Goal: Task Accomplishment & Management: Manage account settings

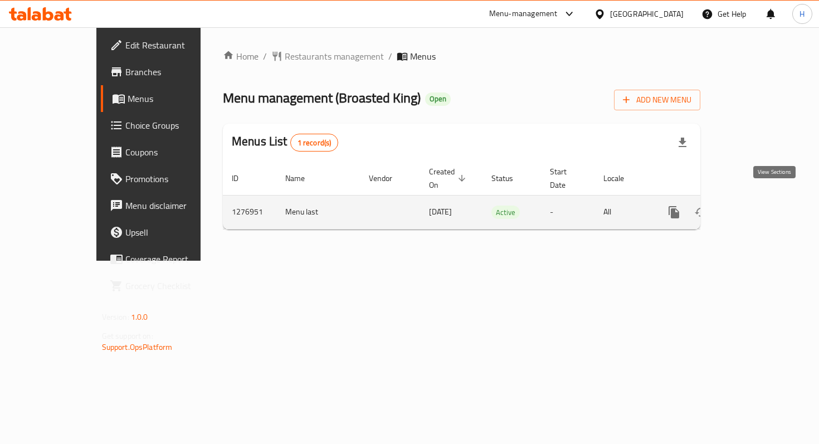
click at [761, 206] on icon "enhanced table" at bounding box center [754, 212] width 13 height 13
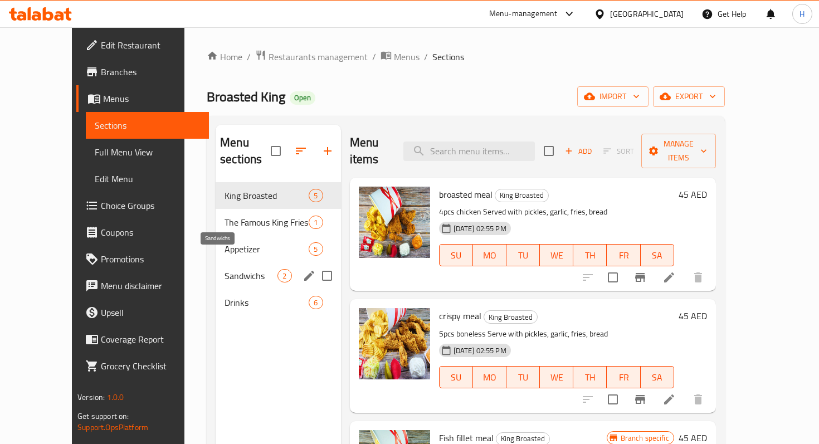
click at [224, 269] on span "Sandwichs" at bounding box center [250, 275] width 53 height 13
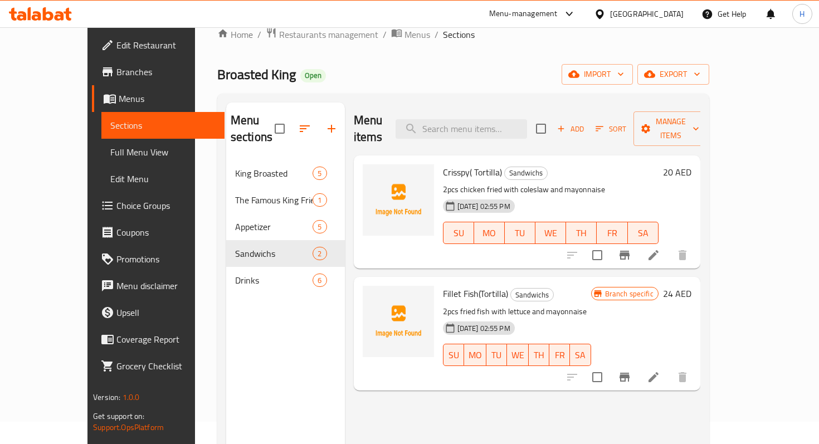
scroll to position [16, 0]
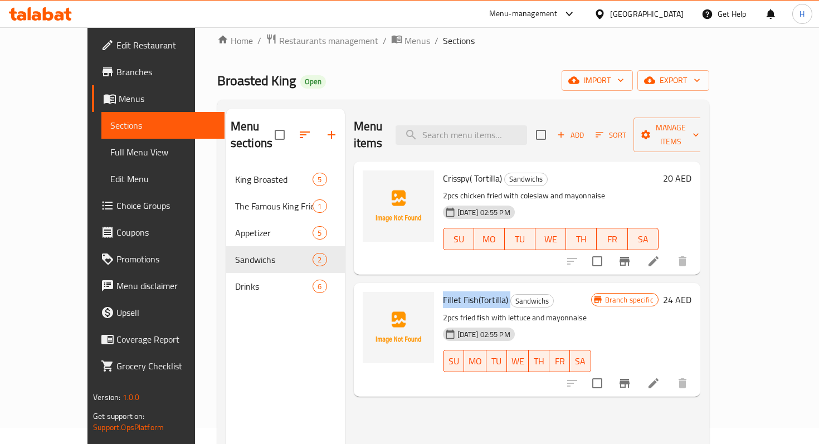
drag, startPoint x: 487, startPoint y: 286, endPoint x: 417, endPoint y: 284, distance: 70.2
click at [438, 287] on div "Fillet Fish(Tortilla) Sandwichs 2pcs fried fish with lettuce and mayonnaise [DA…" at bounding box center [516, 339] width 157 height 104
copy h6 "Fillet Fish(Tortilla)"
drag, startPoint x: 481, startPoint y: 160, endPoint x: 421, endPoint y: 163, distance: 59.6
click at [443, 170] on h6 "Crisspy( Tortilla) Sandwichs" at bounding box center [551, 178] width 216 height 16
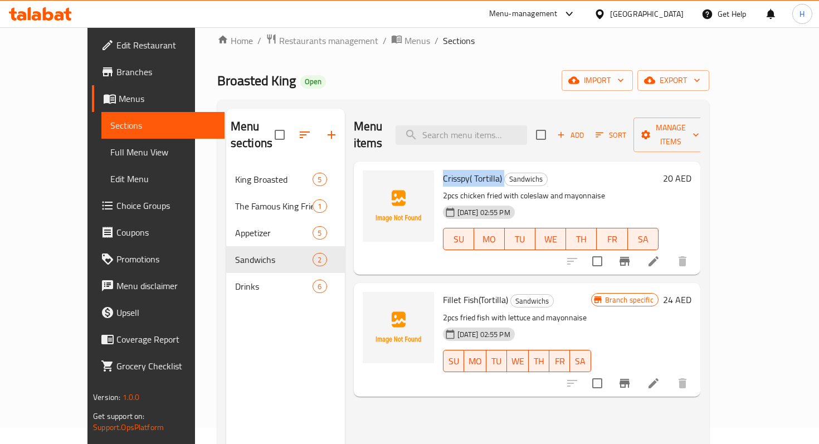
copy h6 "Crisspy( Tortilla)"
click at [235, 280] on span "Drinks" at bounding box center [274, 286] width 78 height 13
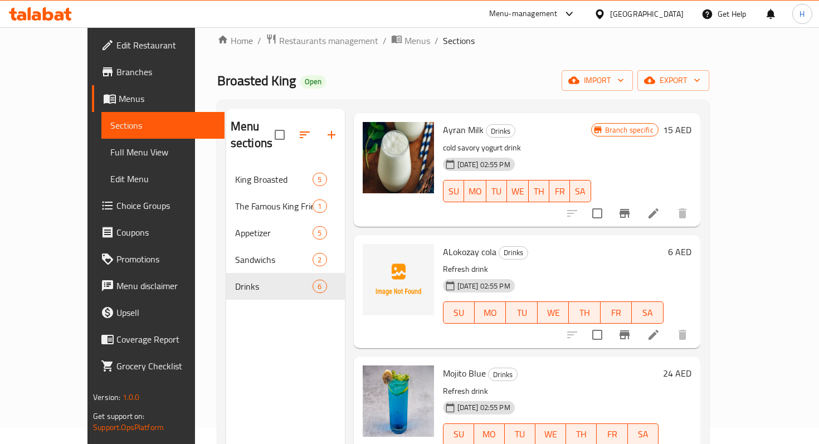
scroll to position [98, 0]
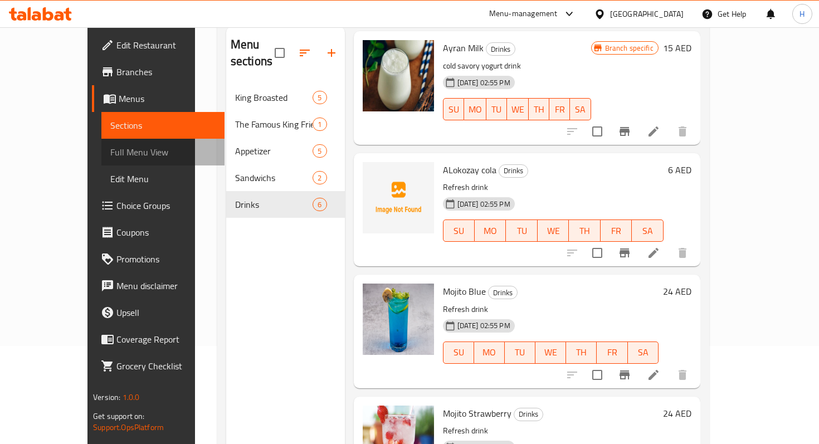
click at [110, 149] on span "Full Menu View" at bounding box center [162, 151] width 105 height 13
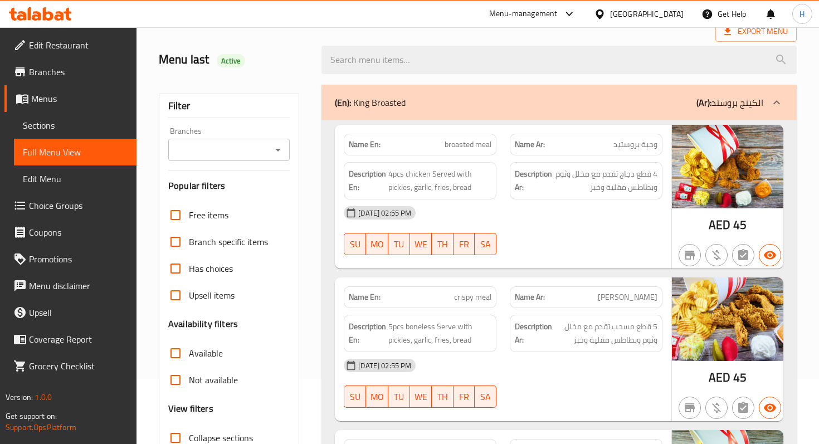
scroll to position [62, 0]
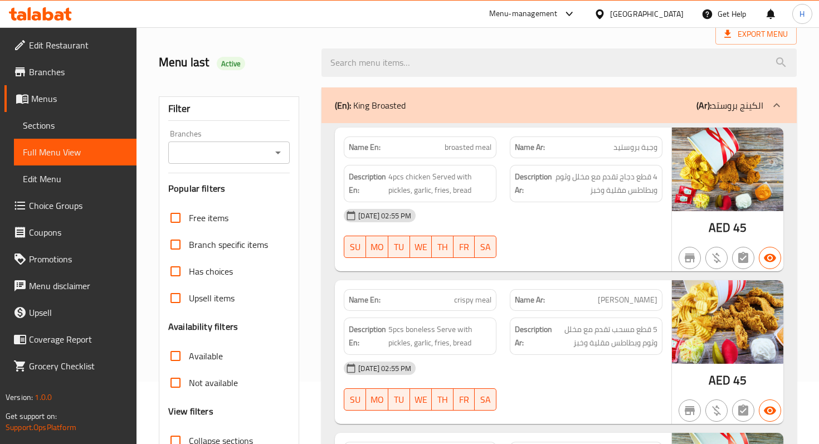
click at [778, 104] on icon at bounding box center [776, 105] width 7 height 4
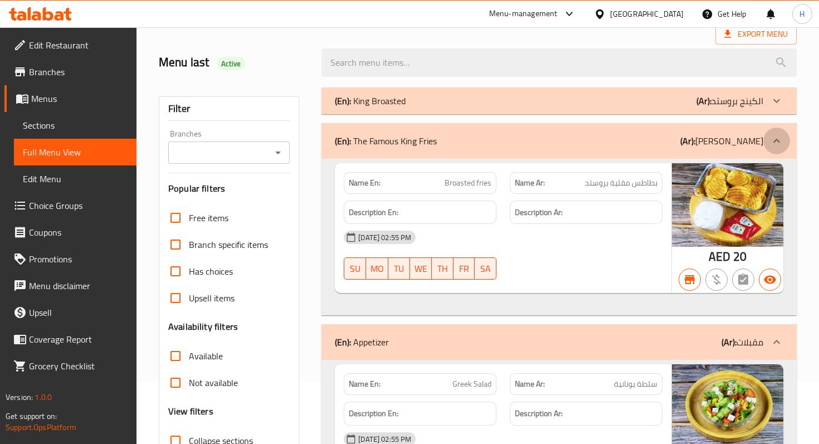
click at [780, 136] on icon at bounding box center [776, 140] width 13 height 13
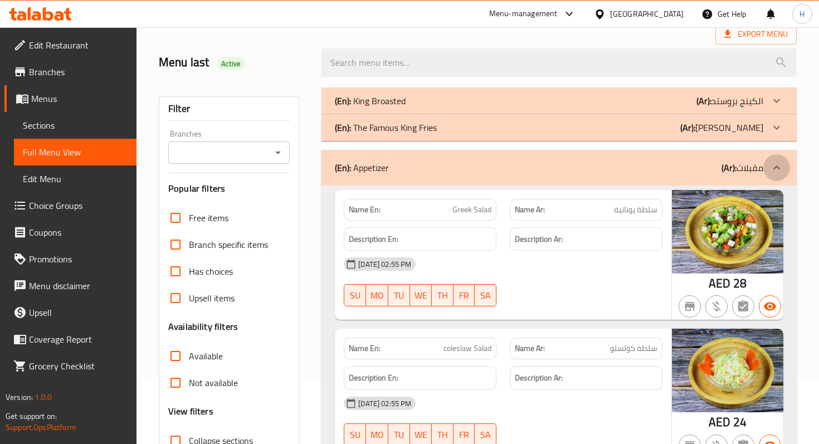
click at [777, 167] on icon at bounding box center [776, 167] width 7 height 4
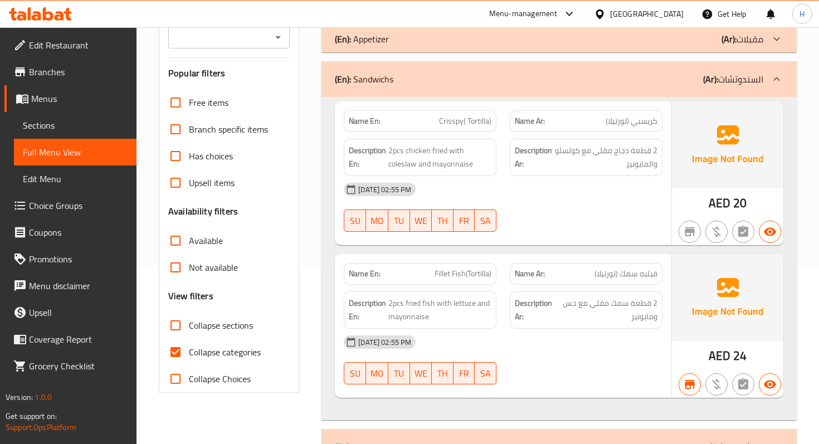
scroll to position [123, 0]
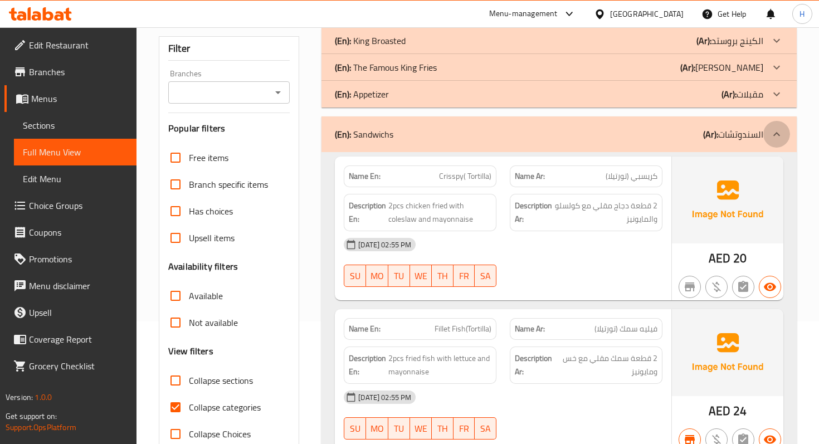
click at [776, 142] on div at bounding box center [776, 134] width 27 height 27
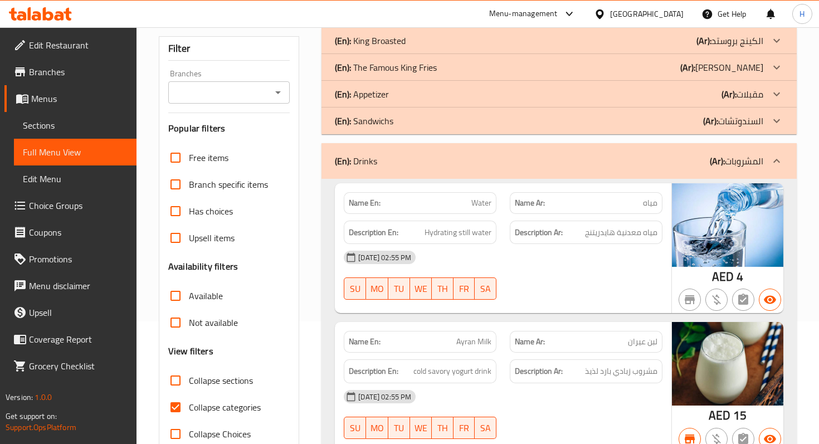
click at [773, 158] on icon at bounding box center [776, 160] width 13 height 13
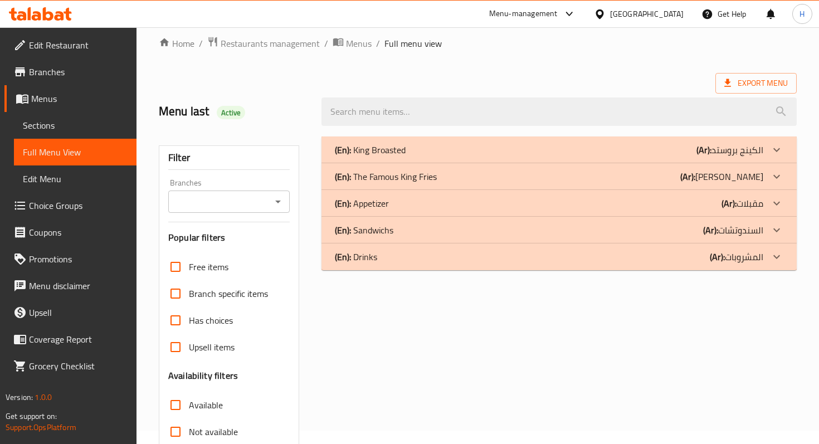
scroll to position [0, 0]
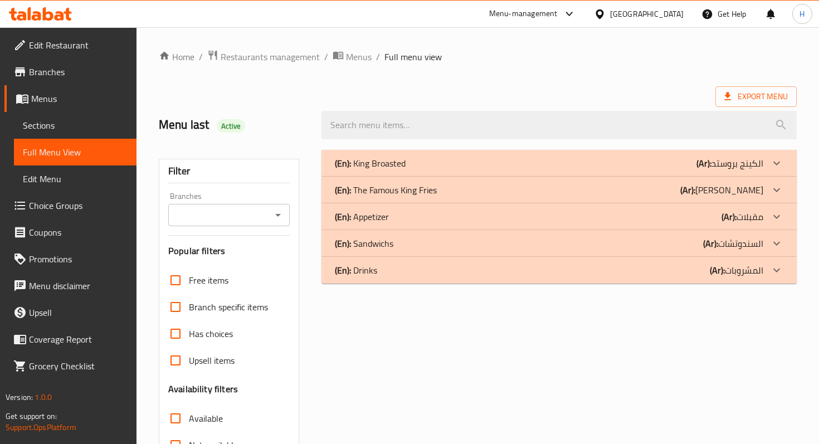
click at [56, 99] on span "Menus" at bounding box center [79, 98] width 96 height 13
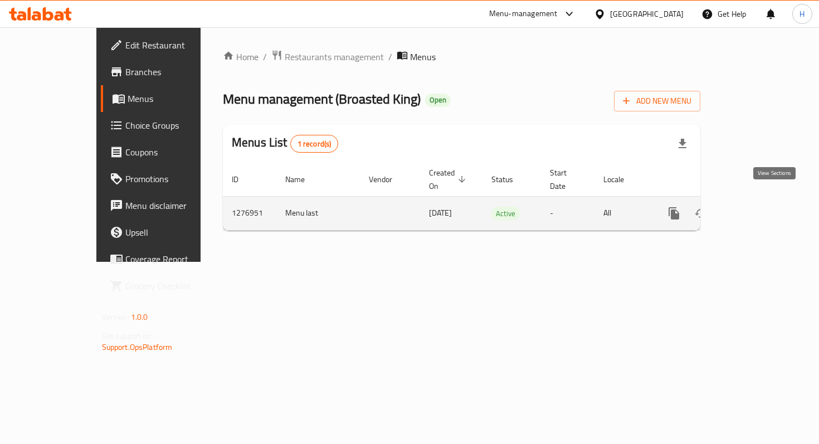
click at [761, 207] on icon "enhanced table" at bounding box center [754, 213] width 13 height 13
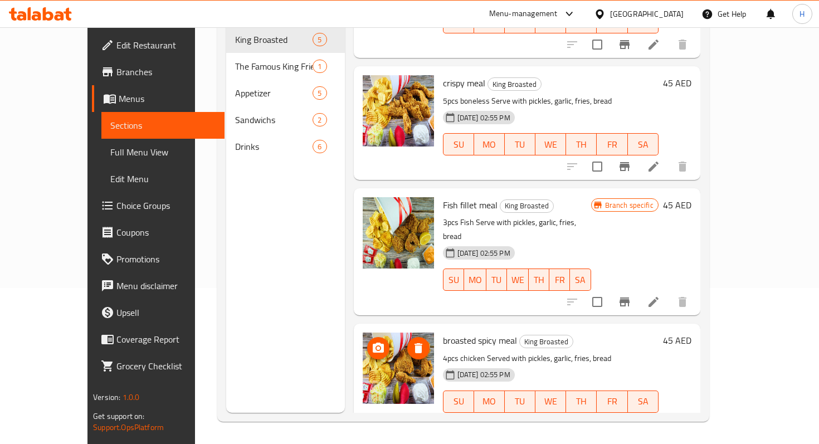
scroll to position [58, 0]
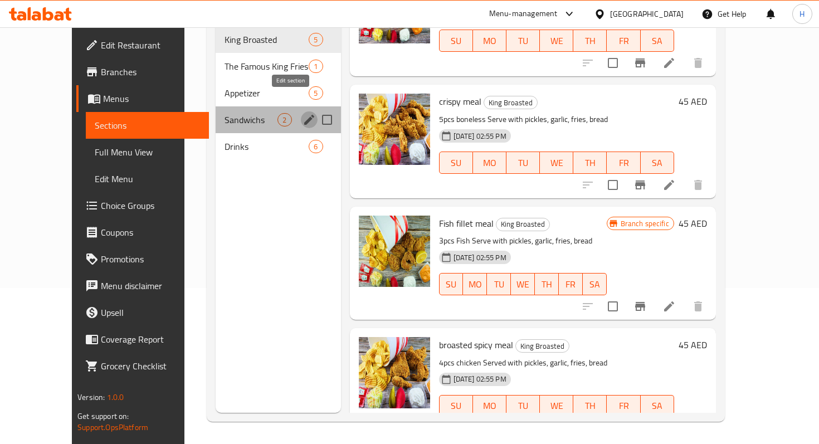
click at [304, 115] on icon "edit" at bounding box center [309, 120] width 10 height 10
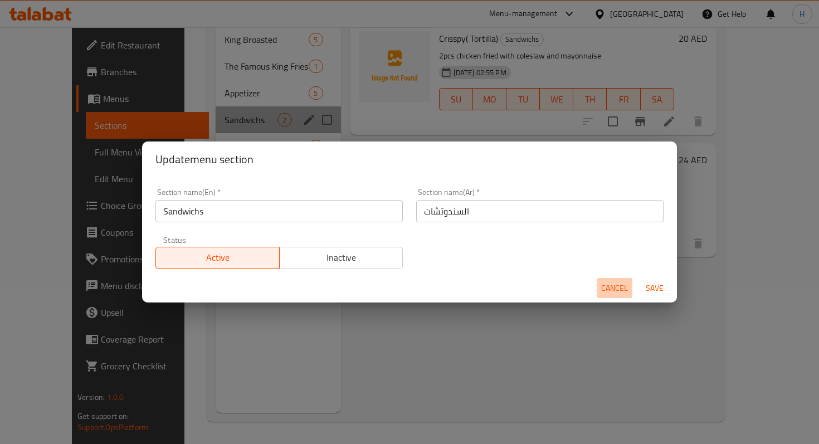
click at [611, 287] on span "Cancel" at bounding box center [614, 288] width 27 height 14
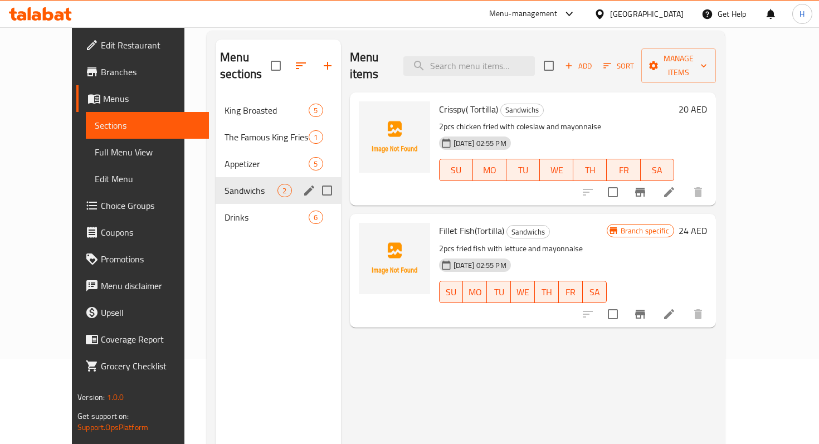
scroll to position [85, 0]
click at [315, 179] on input "Menu sections" at bounding box center [326, 190] width 23 height 23
checkbox input "true"
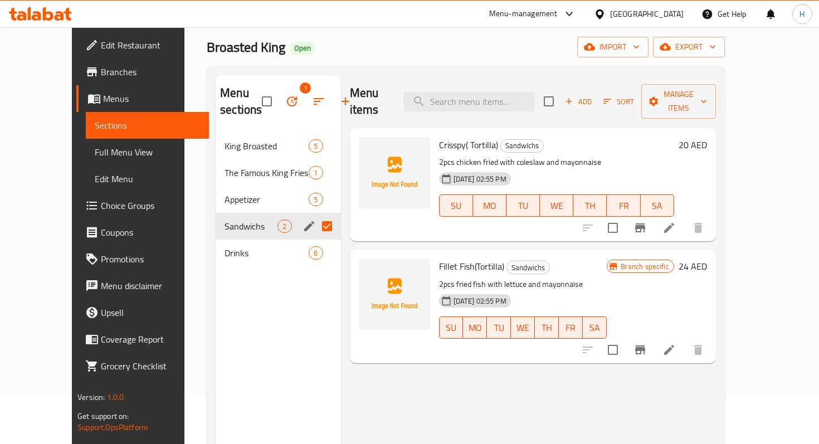
scroll to position [0, 0]
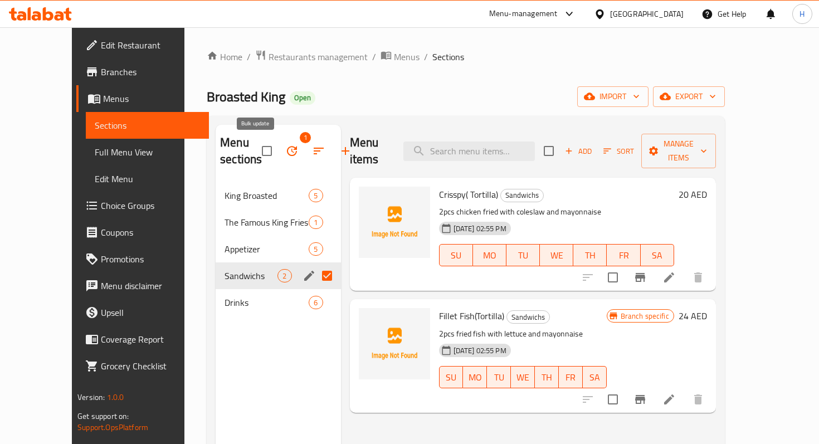
click at [287, 149] on icon "button" at bounding box center [292, 151] width 10 height 10
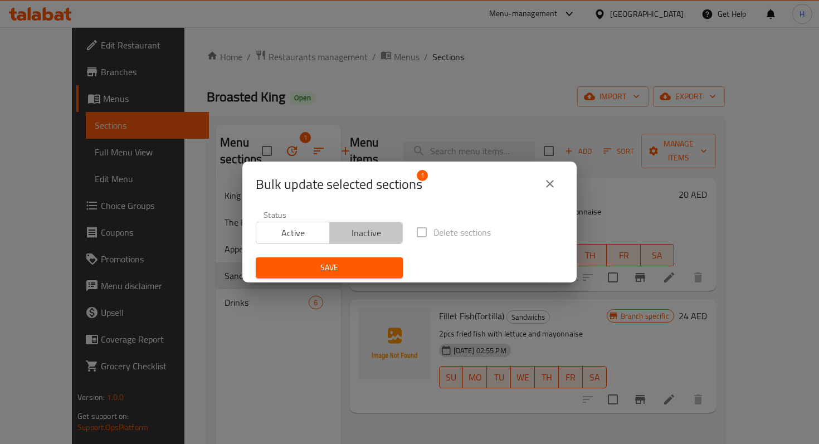
click at [360, 235] on span "Inactive" at bounding box center [366, 233] width 65 height 16
click at [343, 264] on span "Save" at bounding box center [329, 268] width 129 height 14
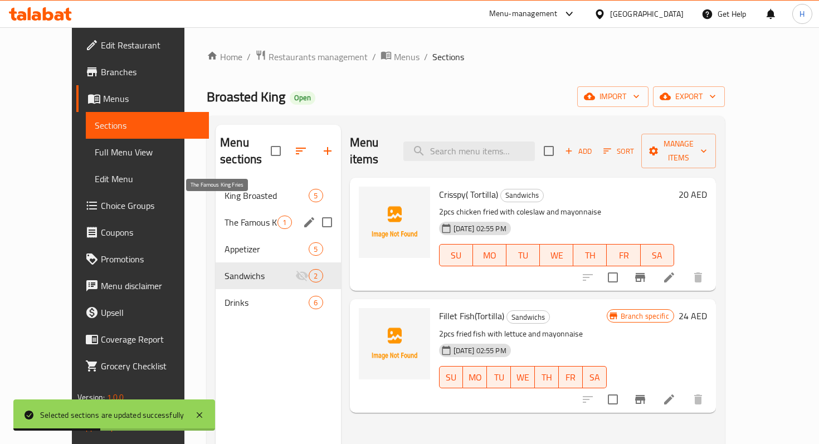
click at [224, 216] on span "The Famous King Fries" at bounding box center [250, 222] width 53 height 13
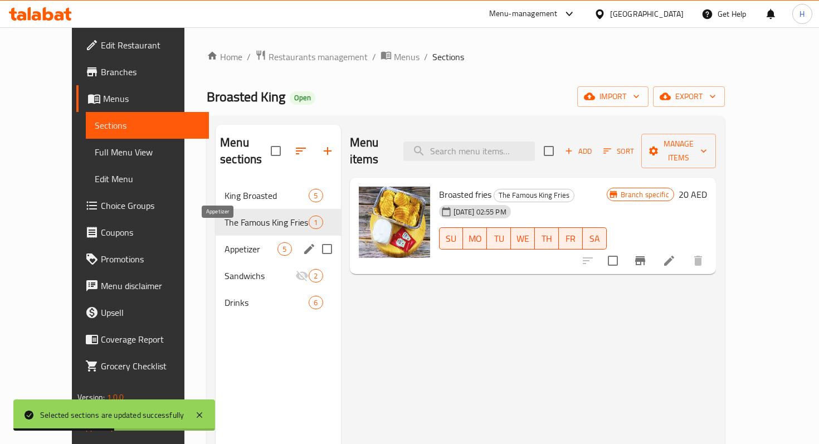
click at [224, 242] on span "Appetizer" at bounding box center [250, 248] width 53 height 13
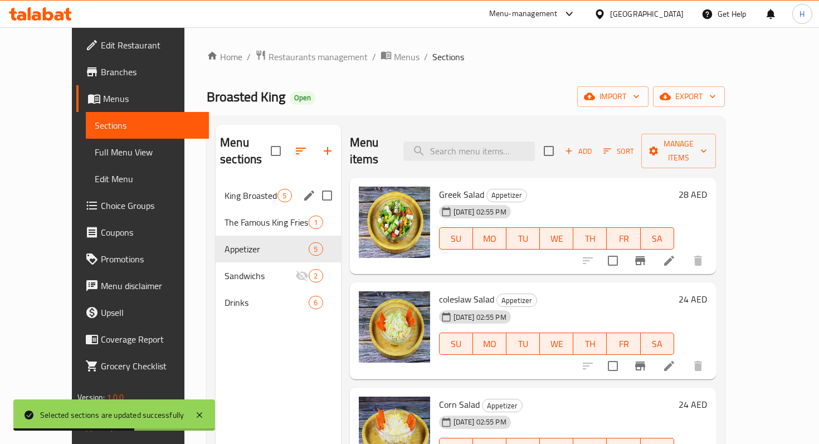
click at [217, 191] on div "King Broasted 5" at bounding box center [278, 195] width 125 height 27
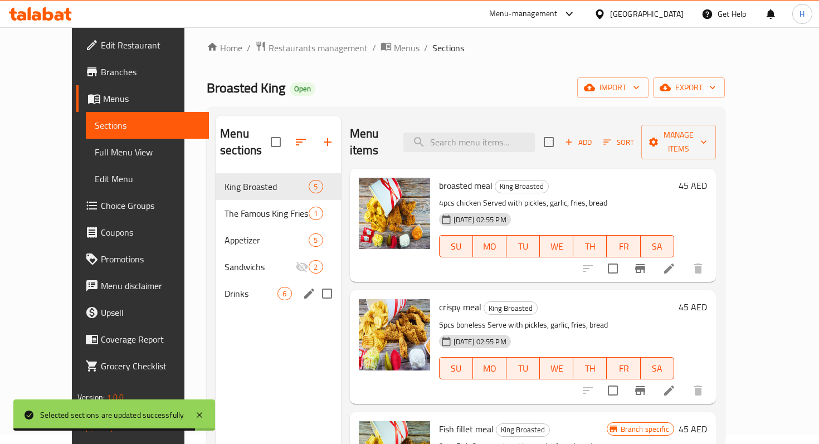
click at [225, 287] on span "Drinks" at bounding box center [250, 293] width 53 height 13
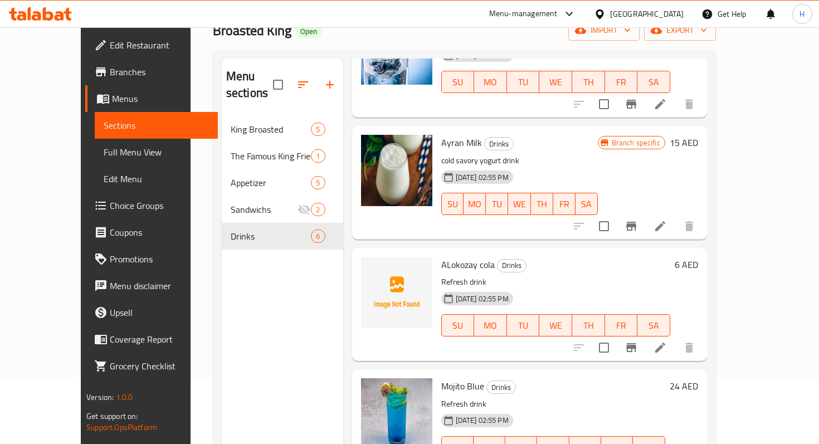
scroll to position [32, 0]
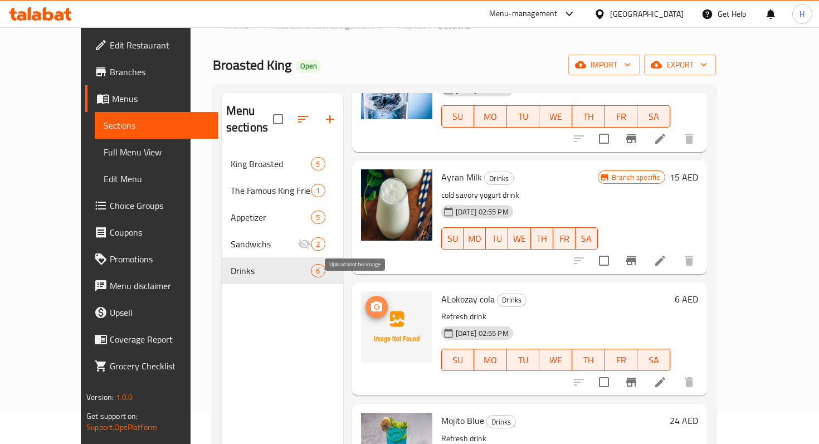
click at [371, 301] on icon "upload picture" at bounding box center [376, 306] width 11 height 10
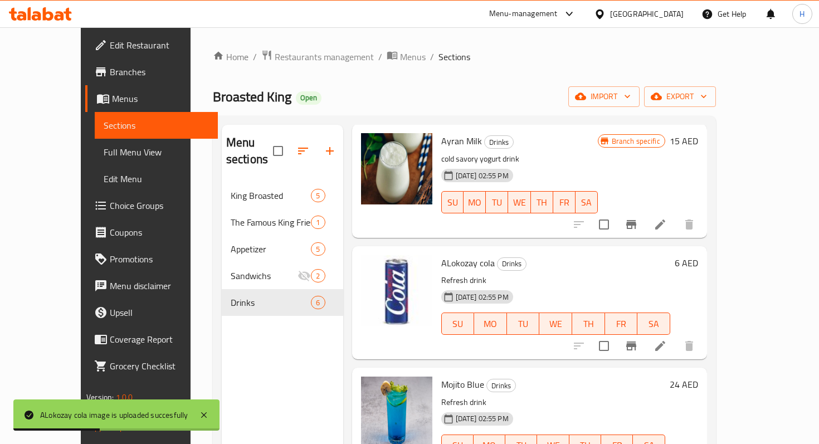
scroll to position [176, 0]
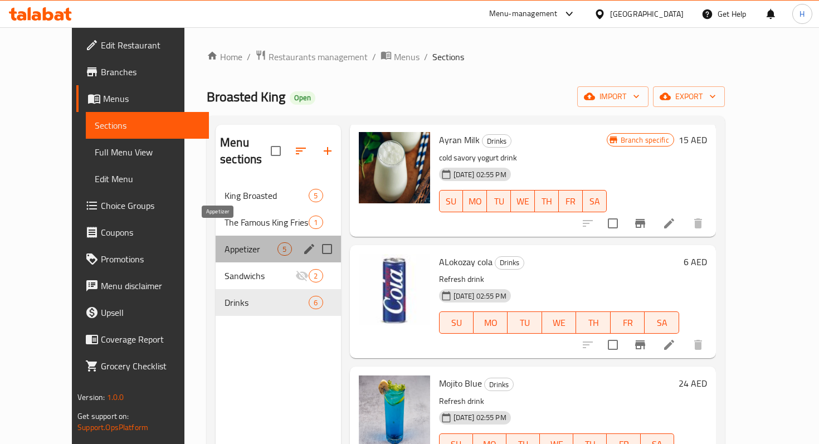
click at [225, 242] on span "Appetizer" at bounding box center [250, 248] width 53 height 13
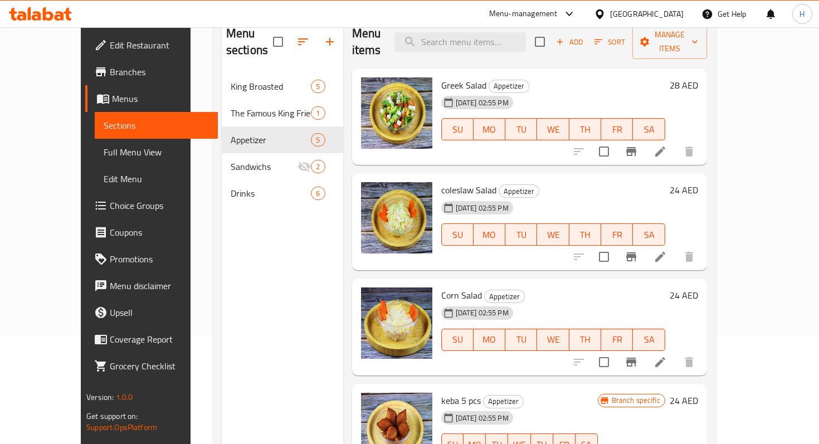
scroll to position [156, 0]
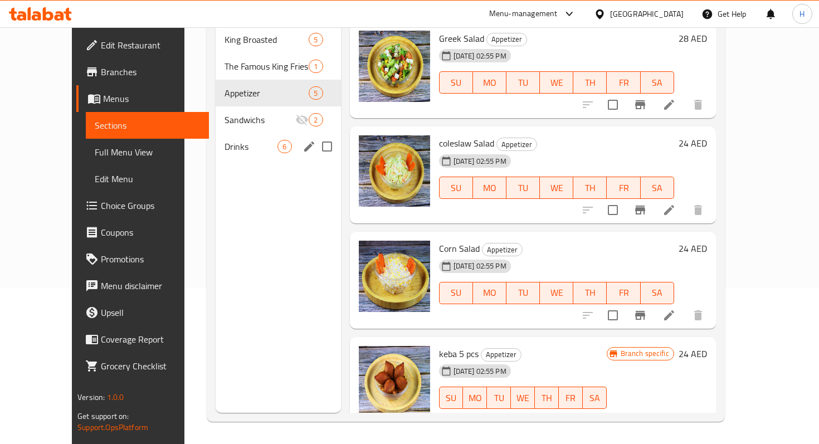
click at [246, 140] on span "Drinks" at bounding box center [250, 146] width 53 height 13
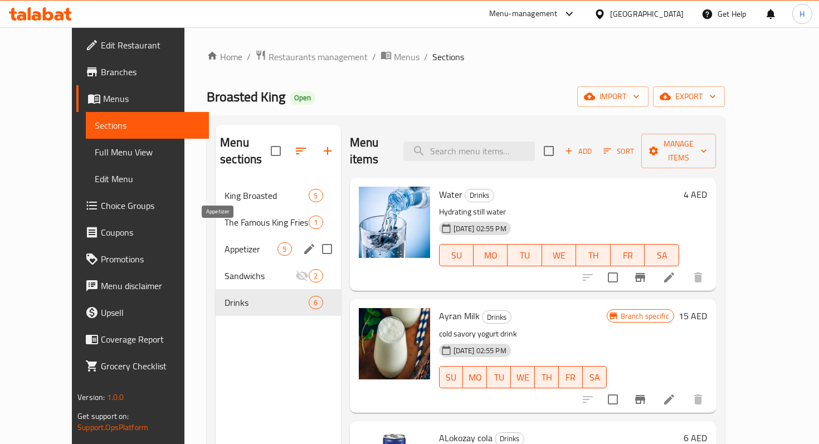
click at [224, 242] on span "Appetizer" at bounding box center [250, 248] width 53 height 13
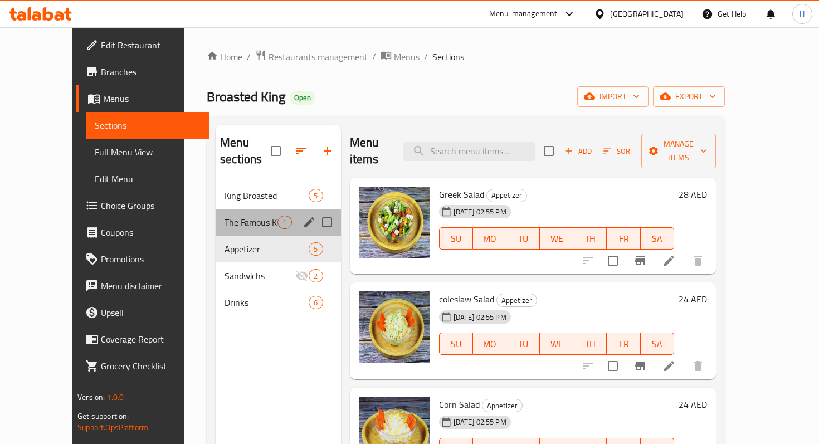
click at [216, 209] on div "The Famous King Fries 1" at bounding box center [278, 222] width 125 height 27
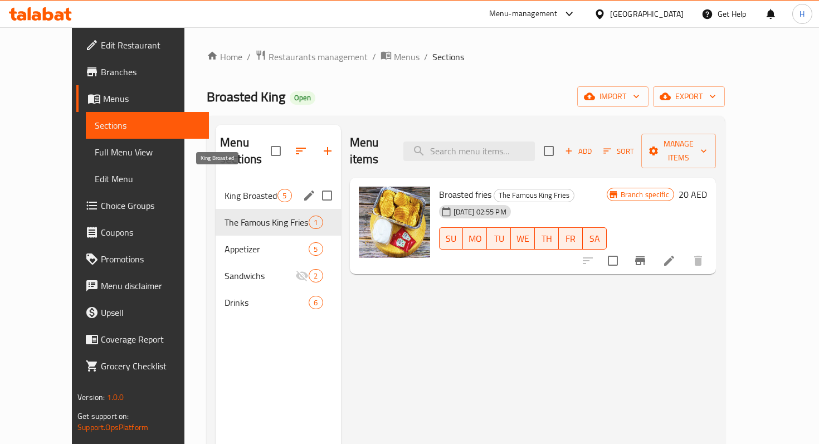
click at [225, 189] on span "King Broasted" at bounding box center [250, 195] width 53 height 13
